Goal: Find contact information: Find contact information

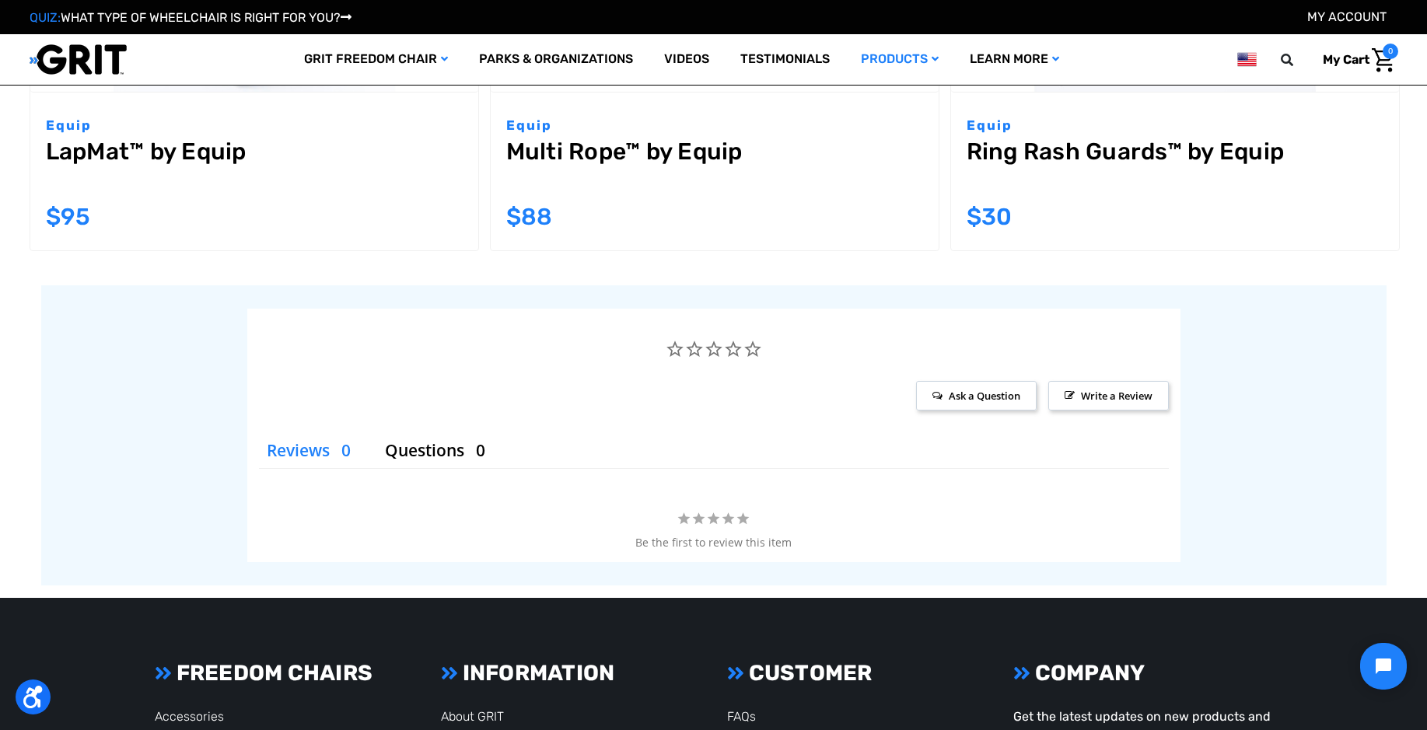
scroll to position [3110, 0]
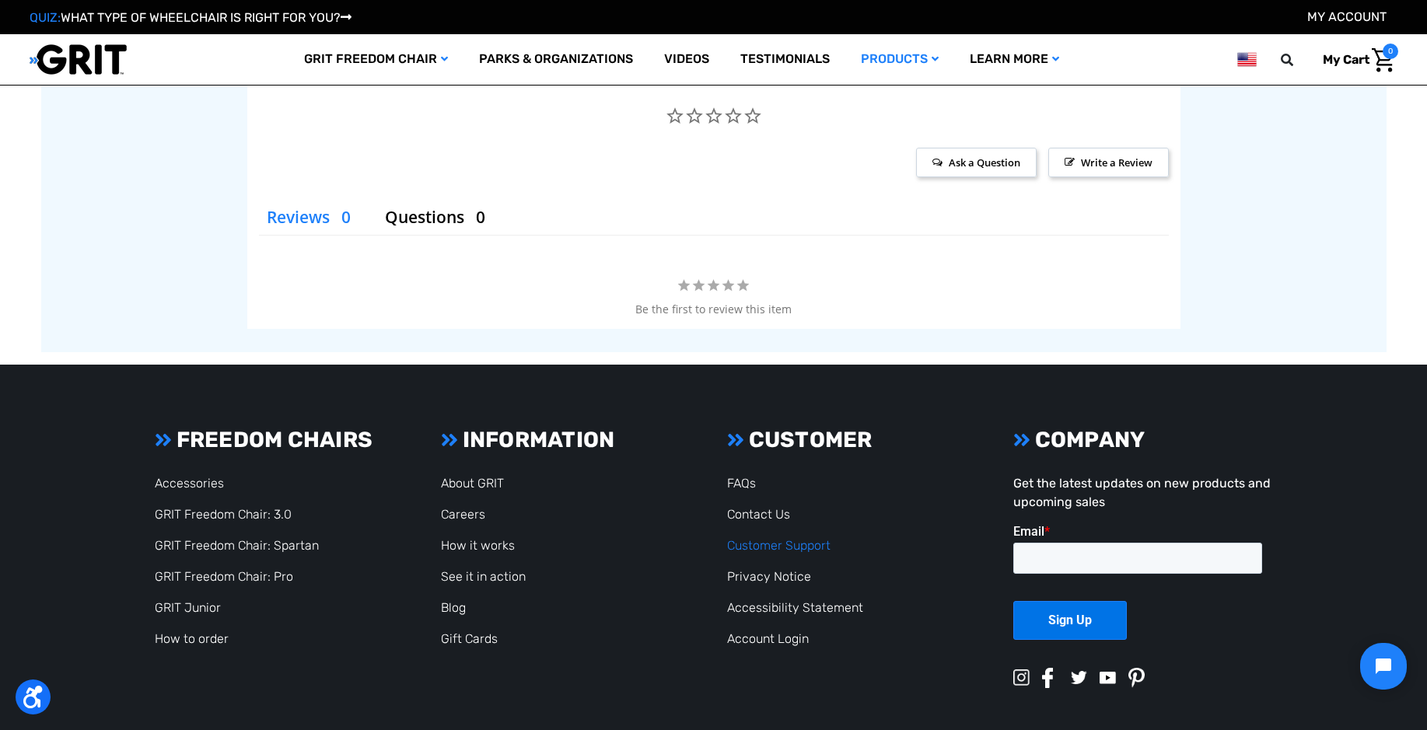
click at [774, 538] on link "Customer Support" at bounding box center [778, 545] width 103 height 15
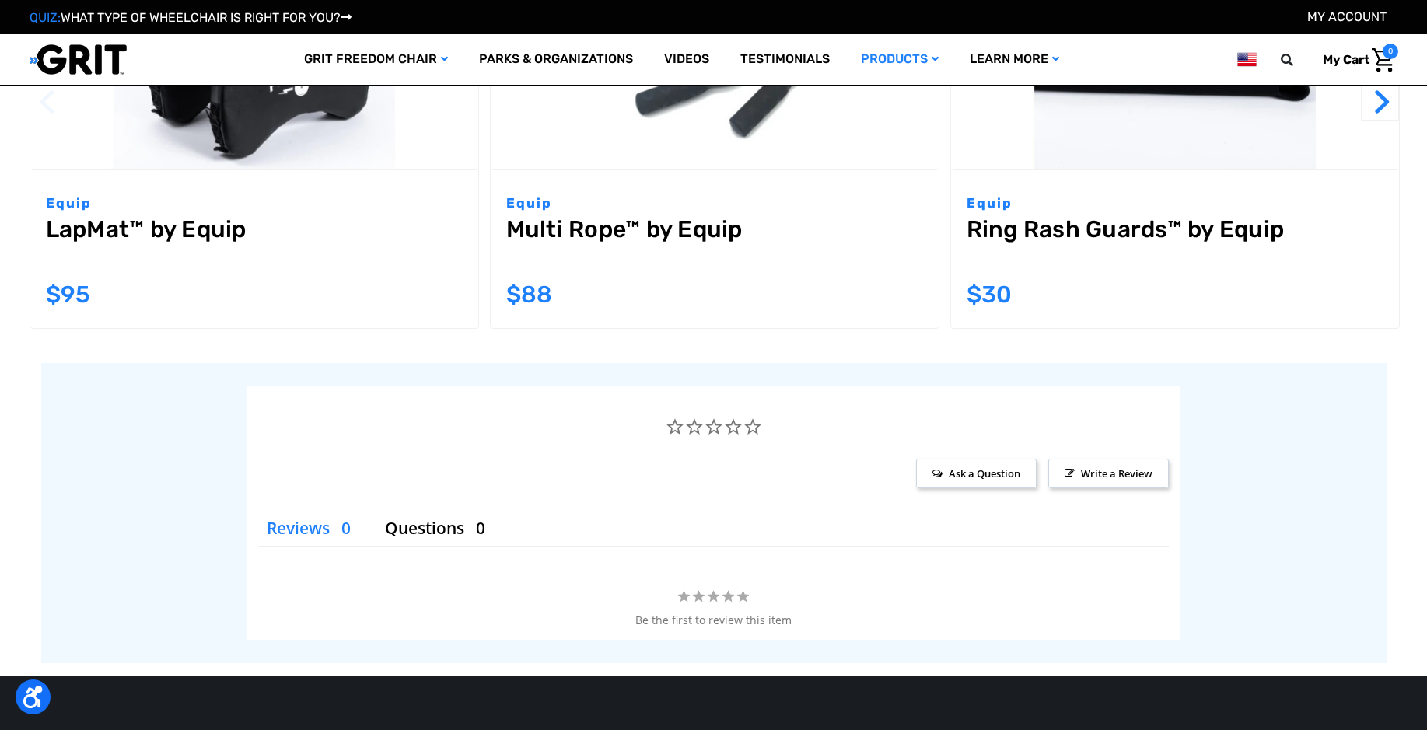
scroll to position [3135, 0]
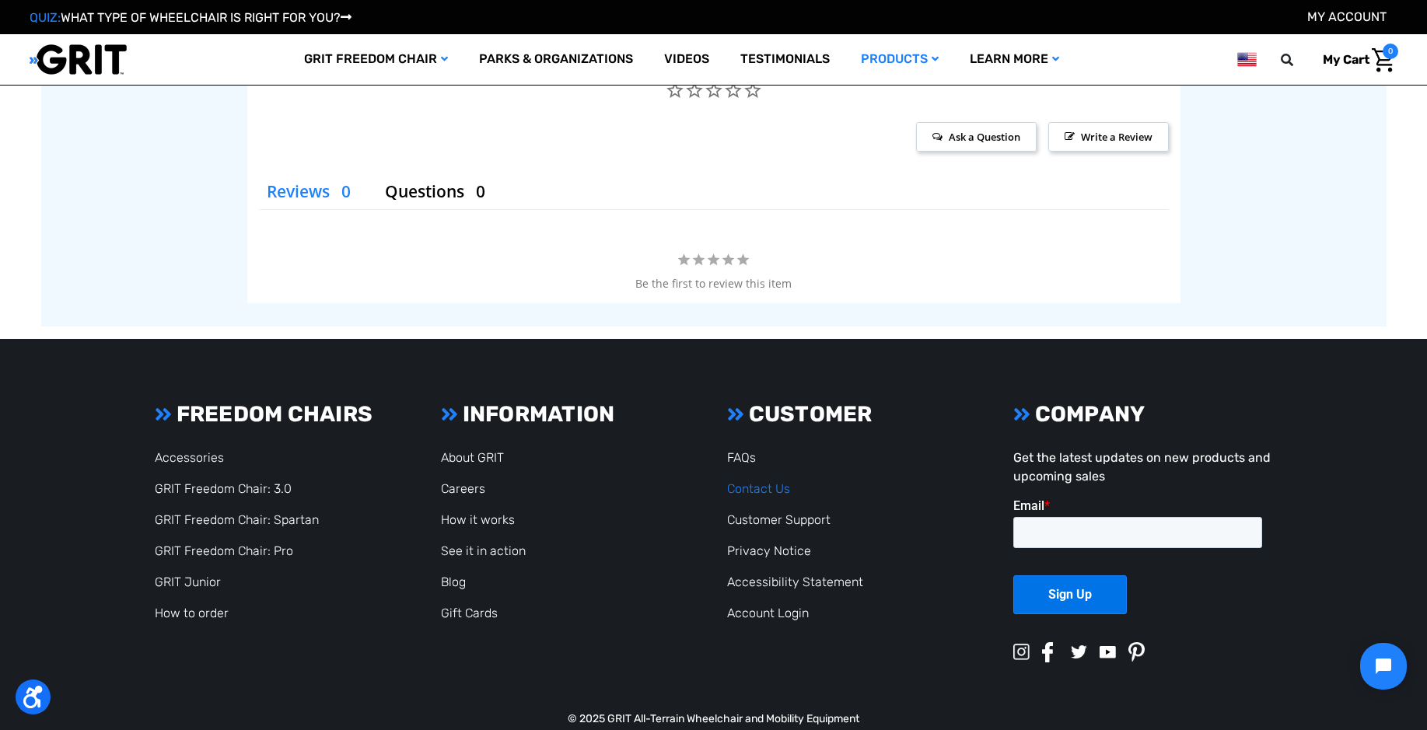
click at [765, 481] on link "Contact Us" at bounding box center [758, 488] width 63 height 15
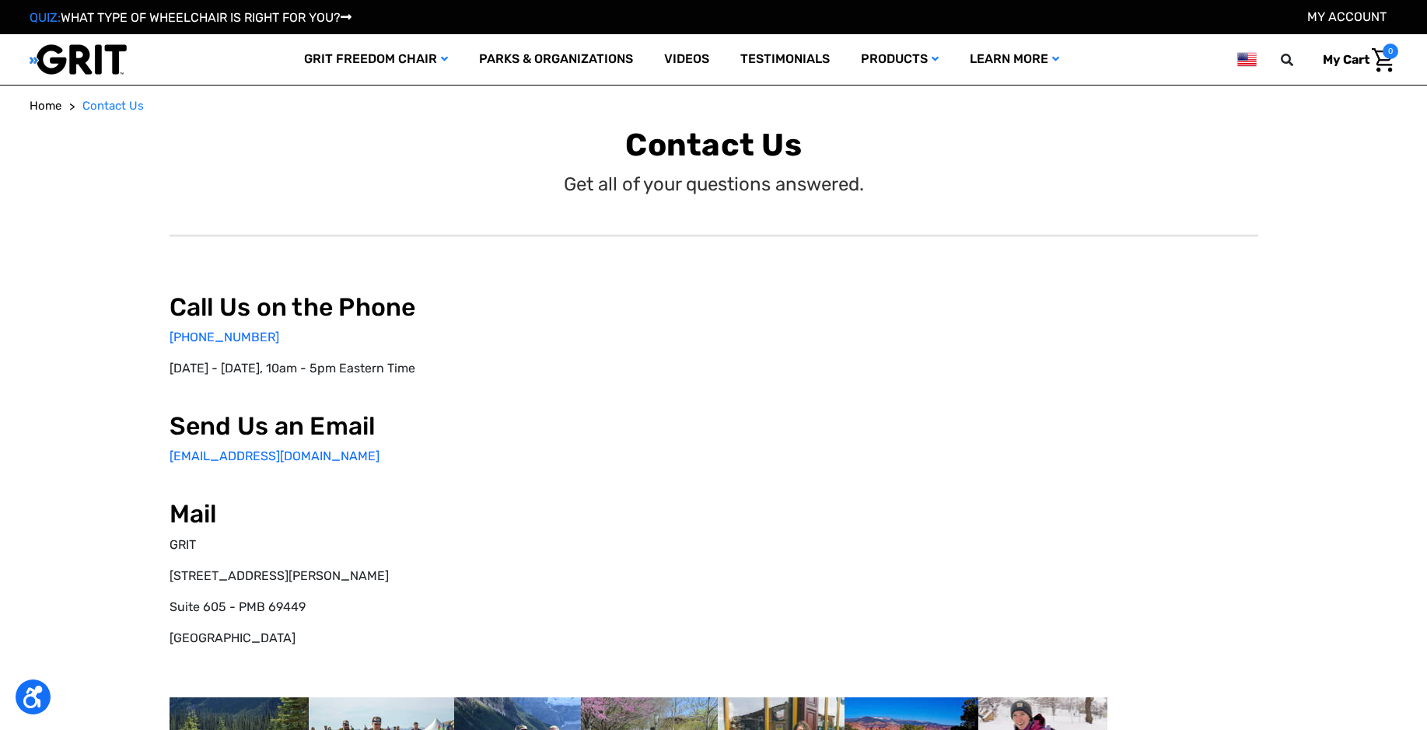
select select "US"
